Goal: Navigation & Orientation: Find specific page/section

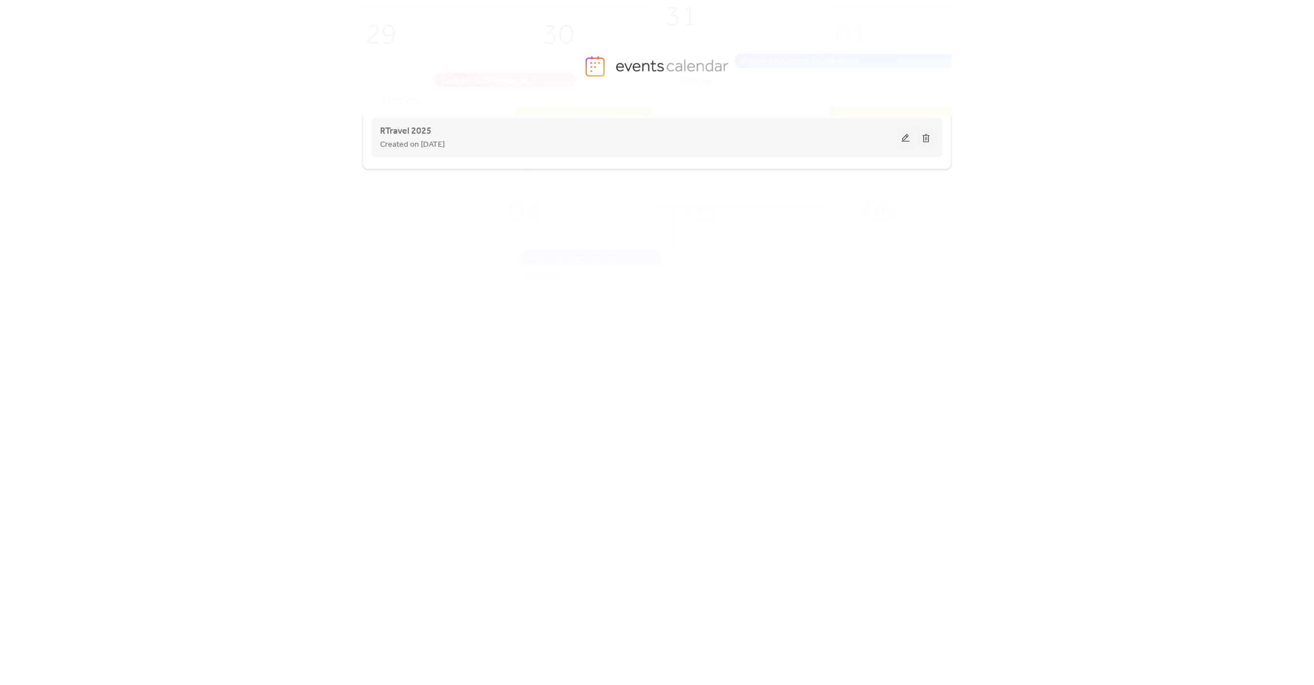
click at [908, 136] on button at bounding box center [906, 137] width 16 height 17
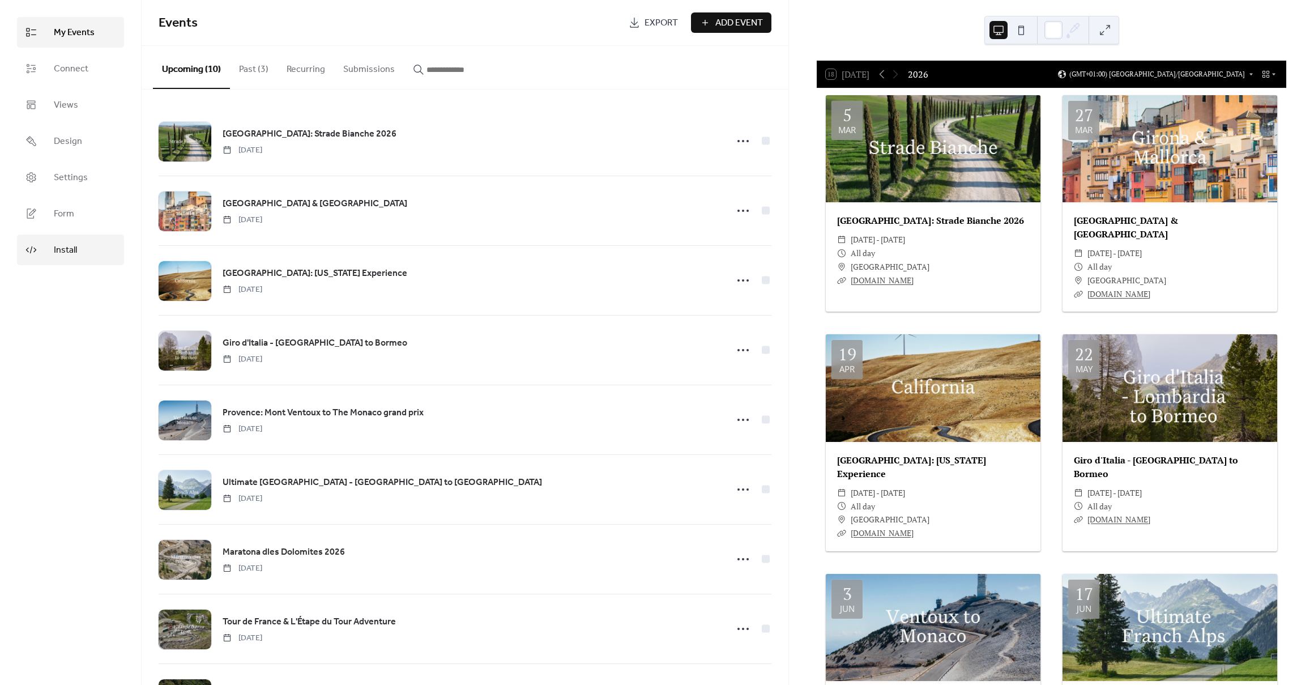
click at [56, 261] on link "Install" at bounding box center [70, 249] width 107 height 31
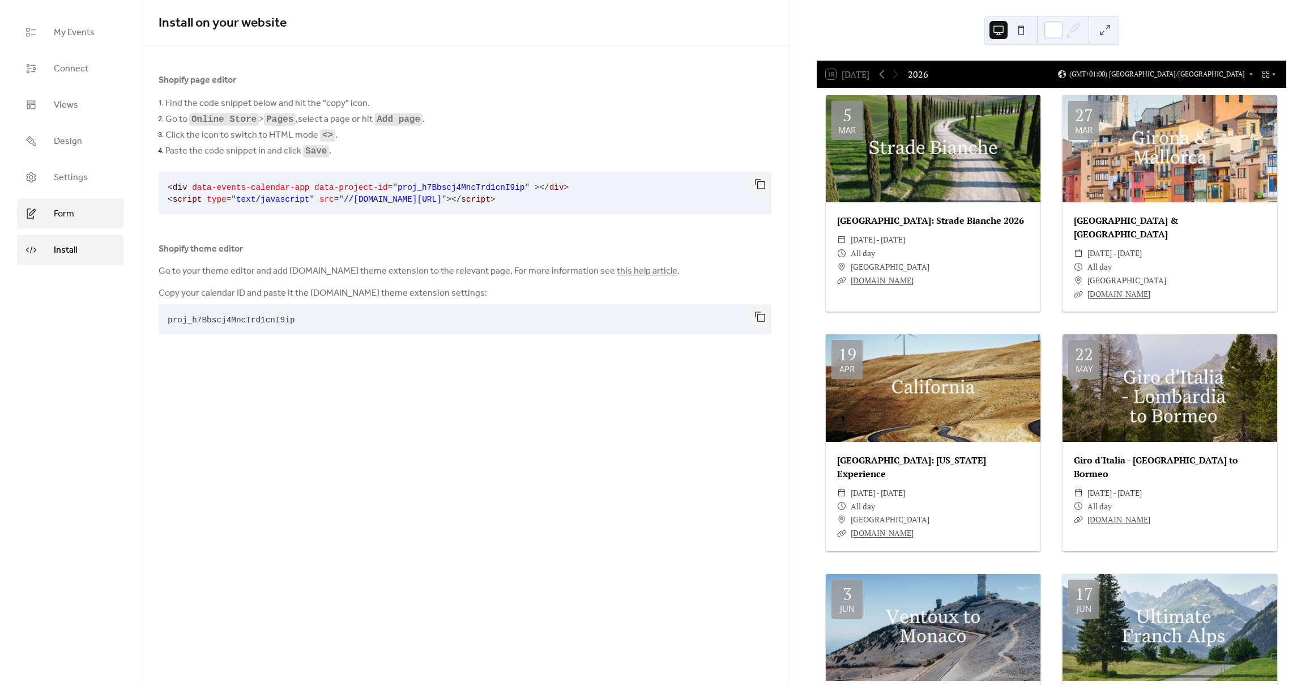
click at [60, 216] on span "Form" at bounding box center [64, 214] width 20 height 14
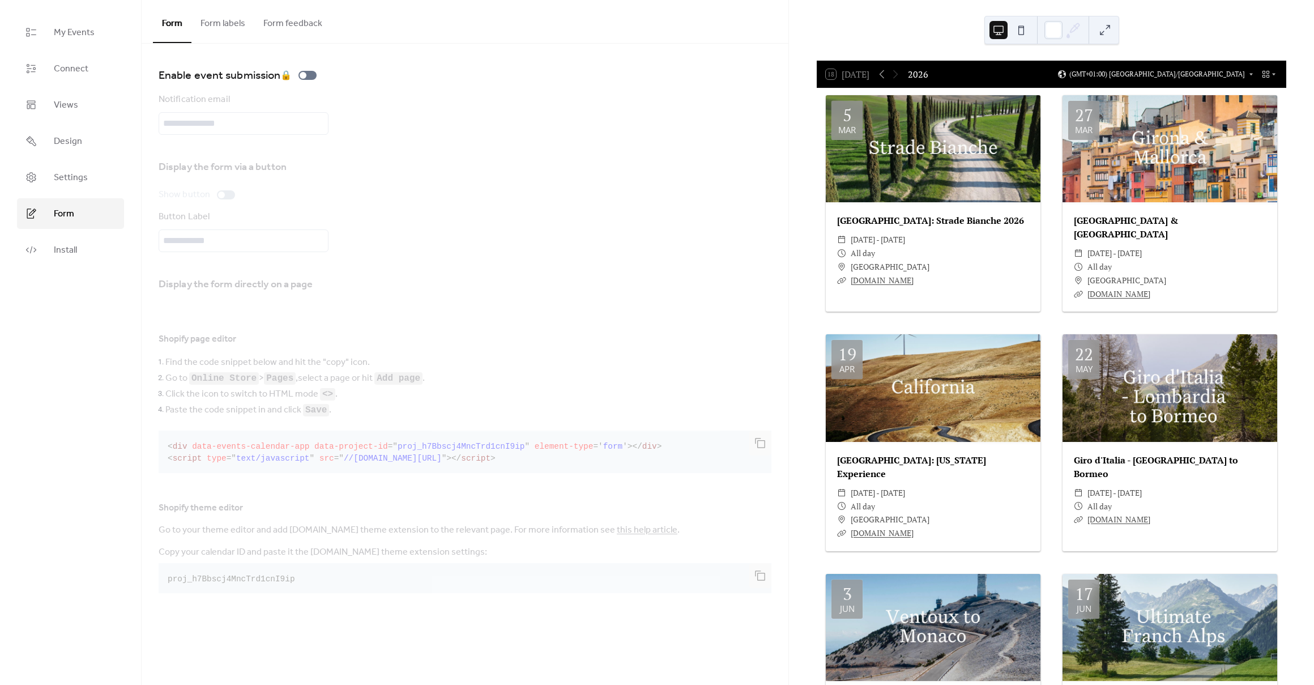
click at [227, 21] on button "Form labels" at bounding box center [222, 21] width 63 height 42
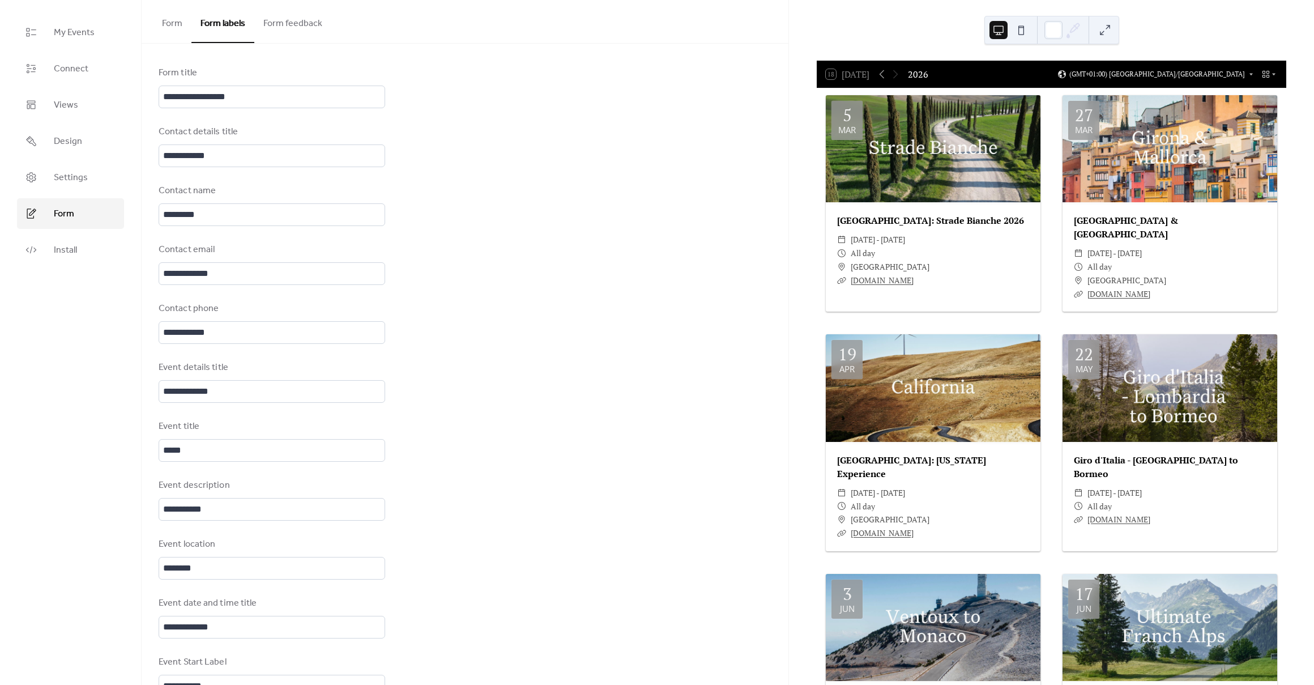
click at [172, 21] on button "Form" at bounding box center [172, 21] width 39 height 42
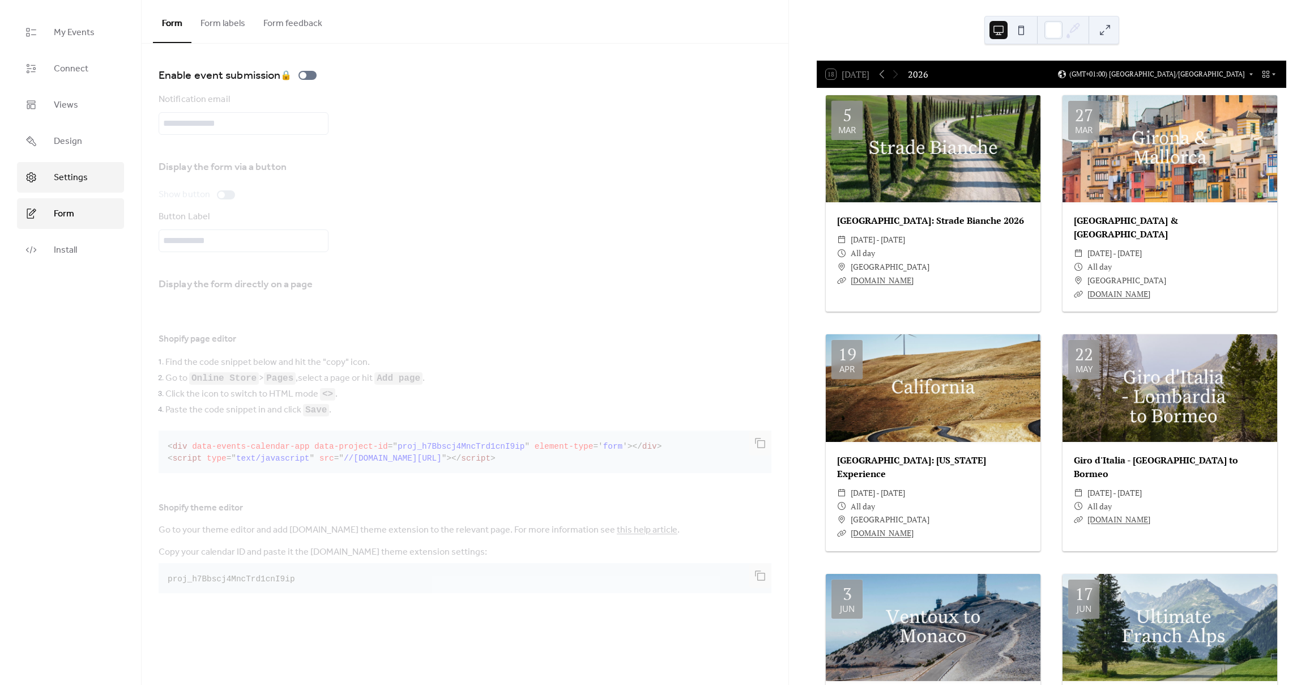
click at [91, 177] on link "Settings" at bounding box center [70, 177] width 107 height 31
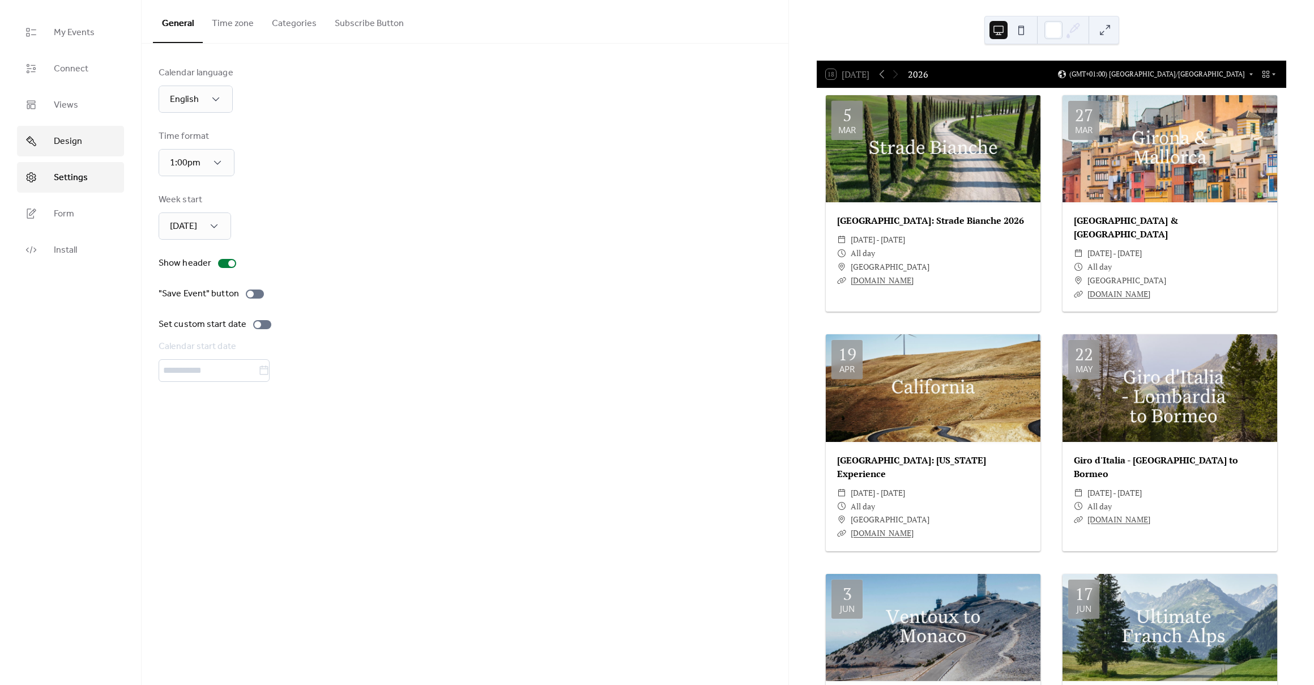
click at [79, 144] on span "Design" at bounding box center [68, 142] width 28 height 14
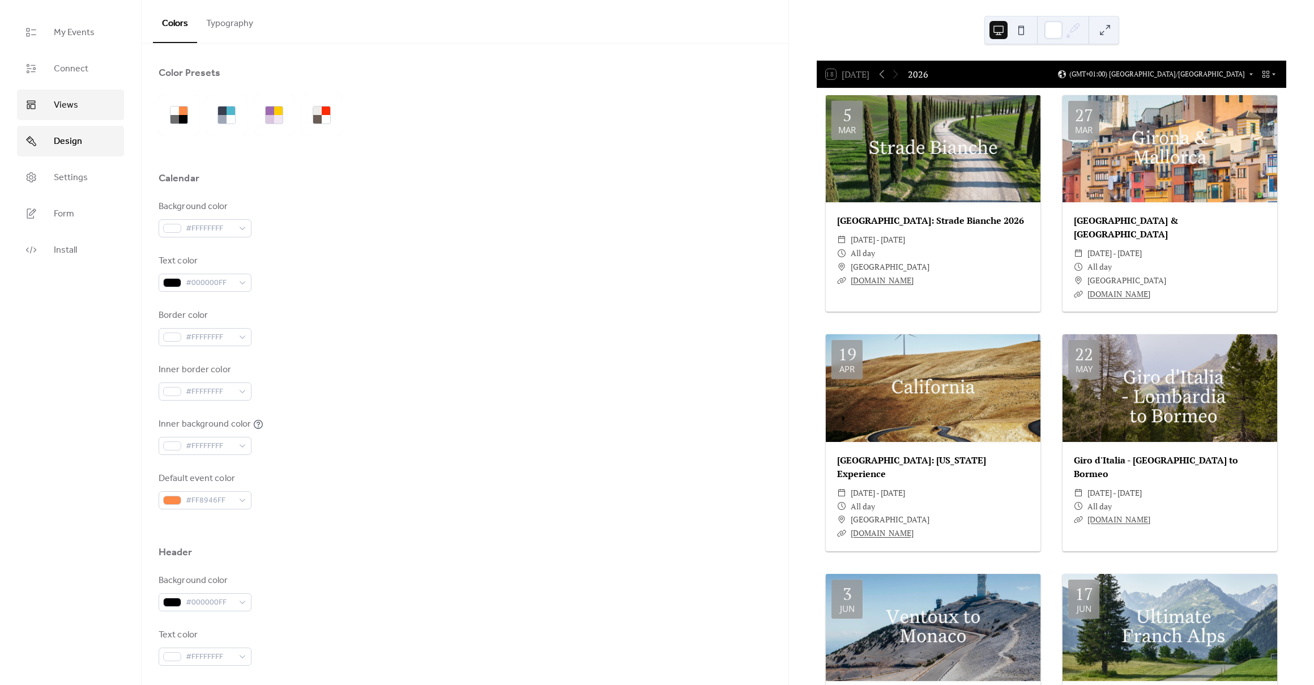
click at [79, 103] on link "Views" at bounding box center [70, 104] width 107 height 31
